Goal: Find specific page/section: Find specific page/section

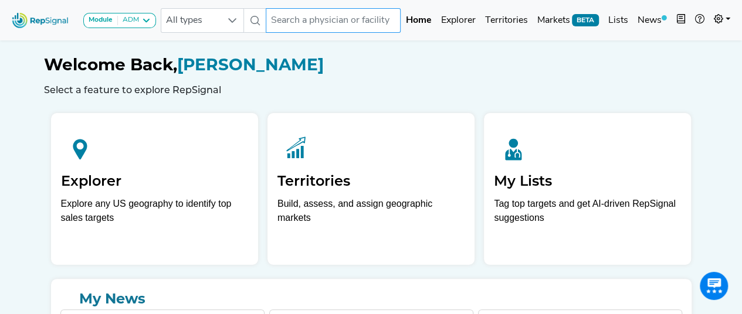
click at [336, 20] on input "text" at bounding box center [333, 20] width 135 height 25
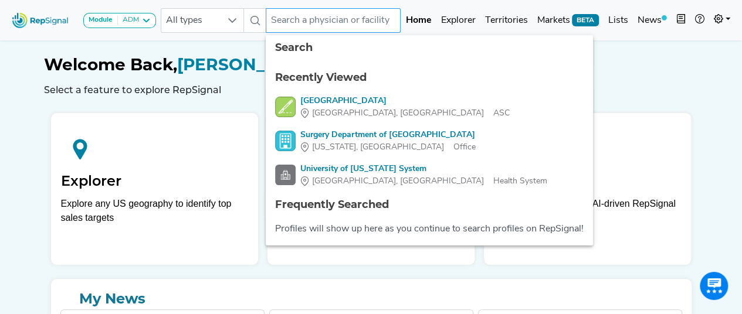
paste input "[GEOGRAPHIC_DATA]"
type input "[GEOGRAPHIC_DATA]"
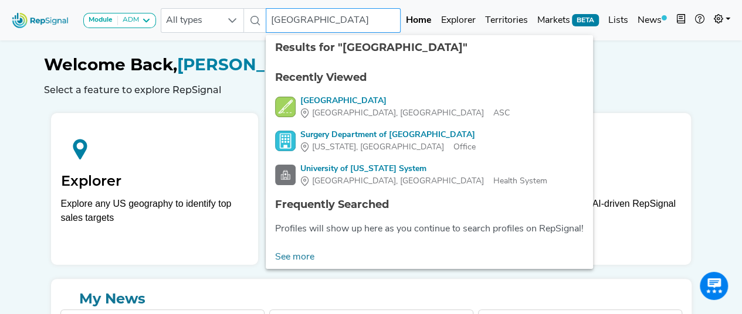
scroll to position [0, 11]
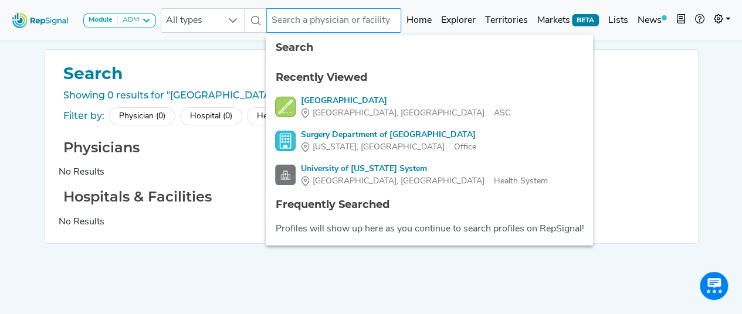
click at [298, 21] on input "text" at bounding box center [333, 20] width 135 height 25
paste input "SURGERY CENTER OF [GEOGRAPHIC_DATA][PERSON_NAME]"
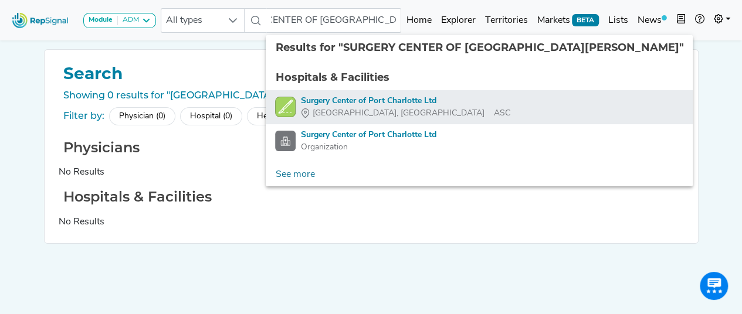
click at [354, 103] on div "Surgery Center of Port Charlotte Ltd" at bounding box center [404, 101] width 209 height 12
type input "Surgery Center of Port Charlotte Ltd"
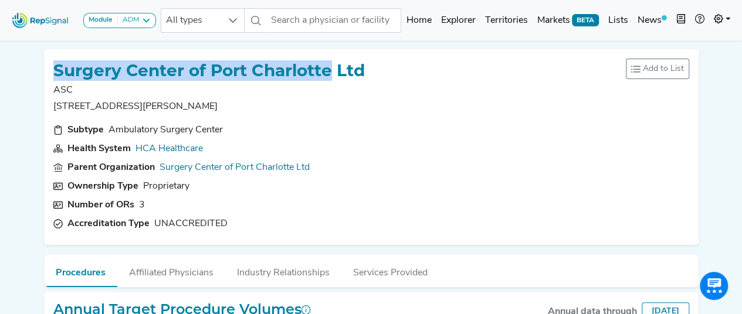
drag, startPoint x: 47, startPoint y: 64, endPoint x: 328, endPoint y: 74, distance: 281.0
click at [328, 74] on div "Surgery Center of Port Charlotte Ltd ASC 21260 Olean Blvd, Port Charlotte, Fl A…" at bounding box center [371, 147] width 654 height 196
copy h1 "Surgery Center of Port Charlotte"
